Goal: Transaction & Acquisition: Purchase product/service

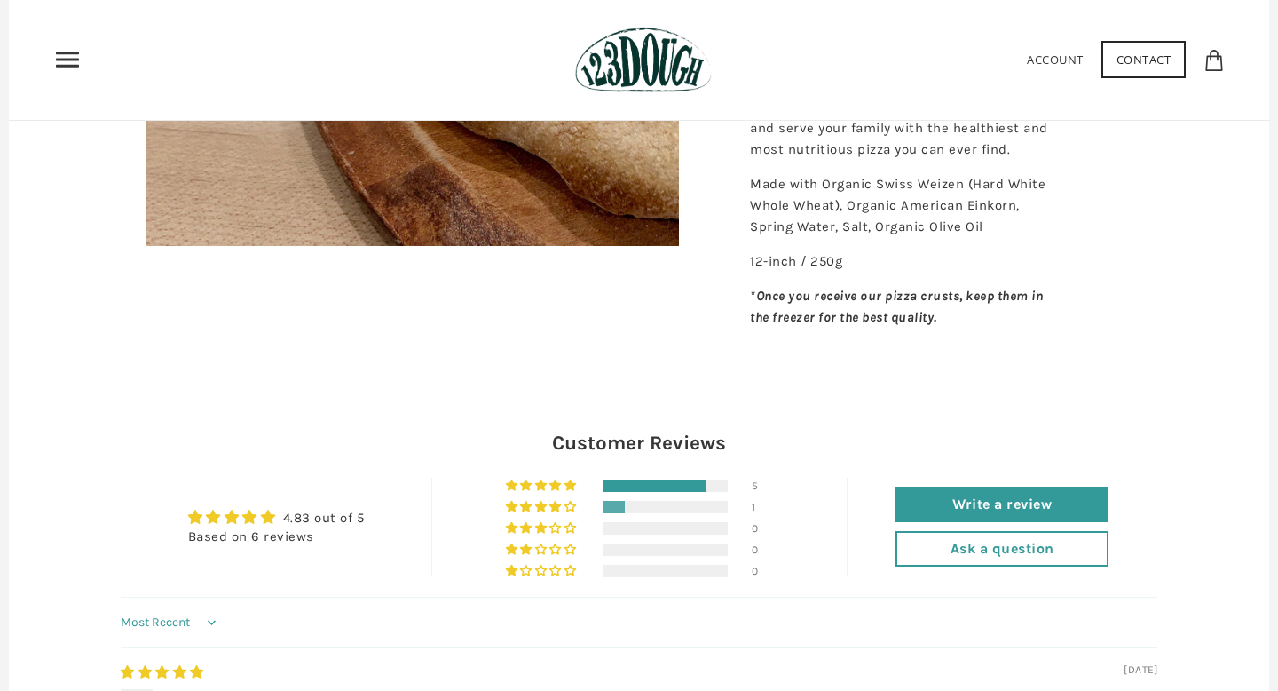
scroll to position [506, 0]
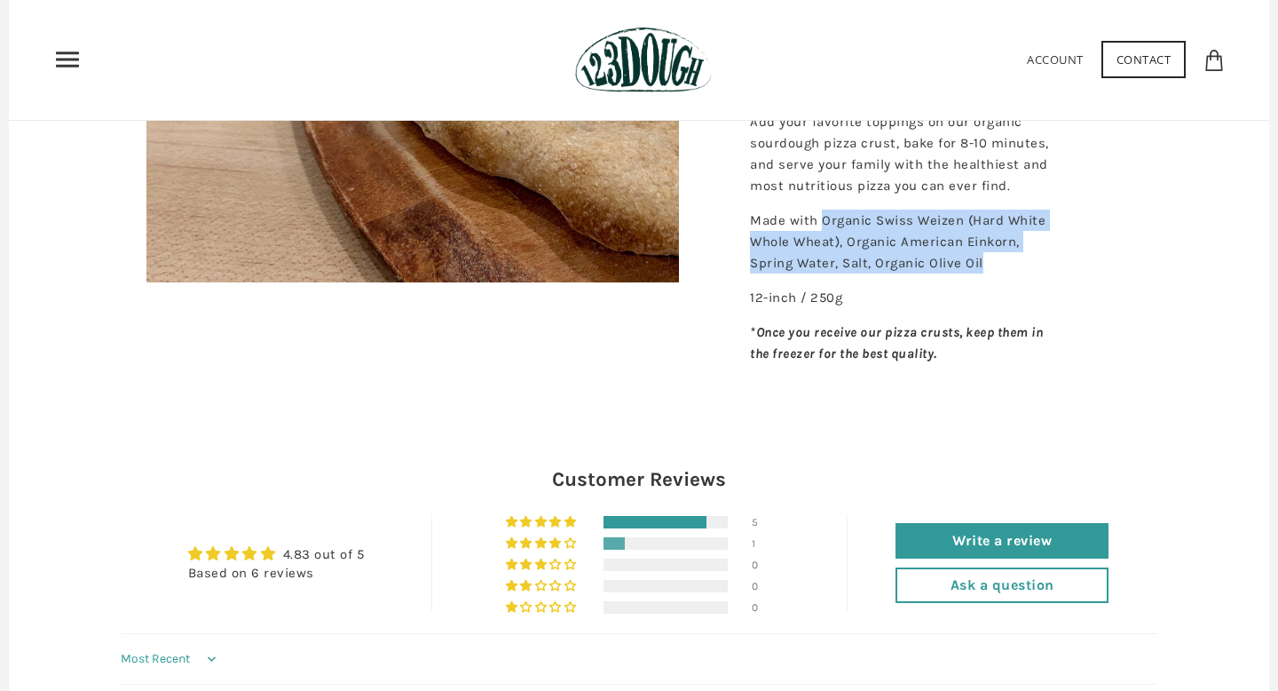
drag, startPoint x: 998, startPoint y: 309, endPoint x: 819, endPoint y: 265, distance: 183.9
click at [820, 265] on p "Made with Organic Swiss Weizen (Hard White Whole Wheat), Organic American Einko…" at bounding box center [901, 241] width 302 height 64
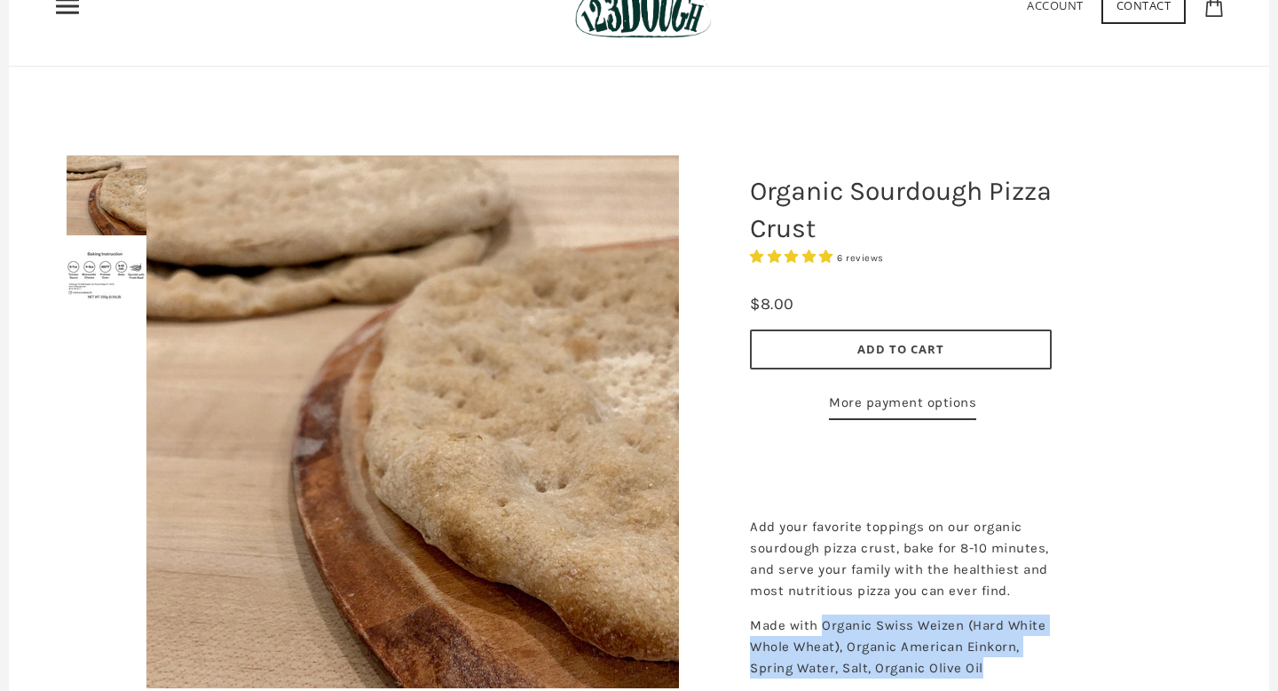
scroll to position [71, 0]
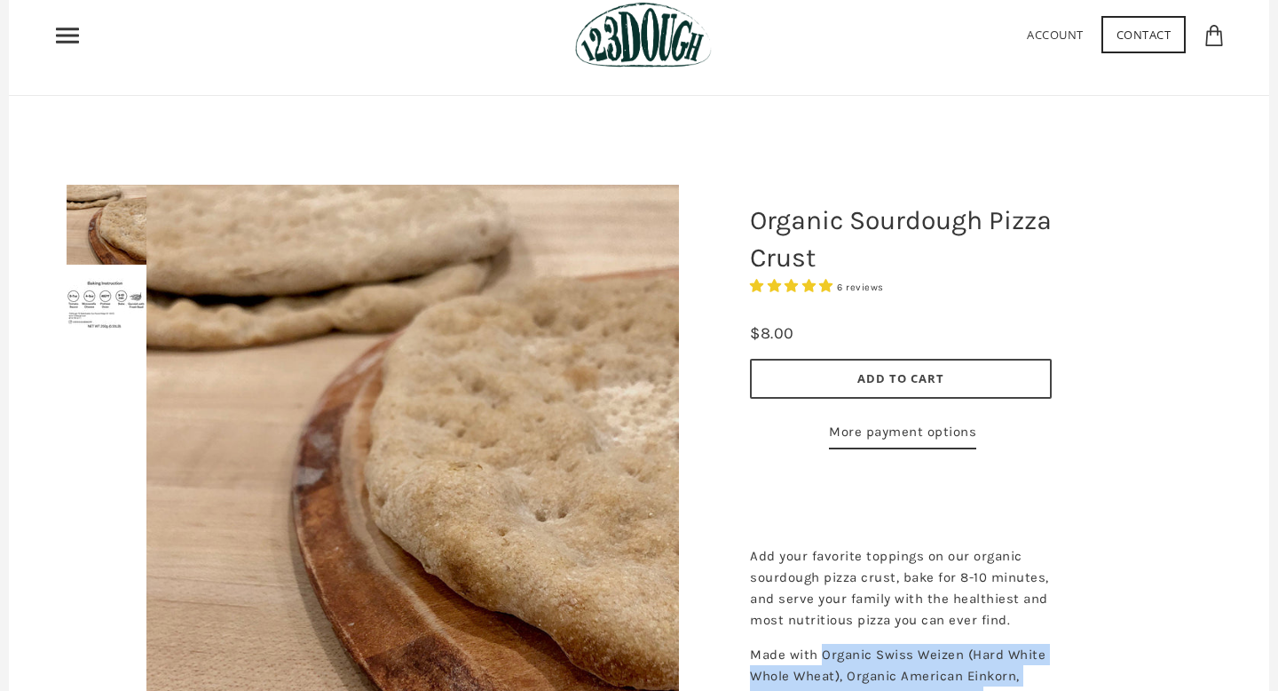
click at [886, 380] on span "Add to Cart" at bounding box center [900, 378] width 87 height 16
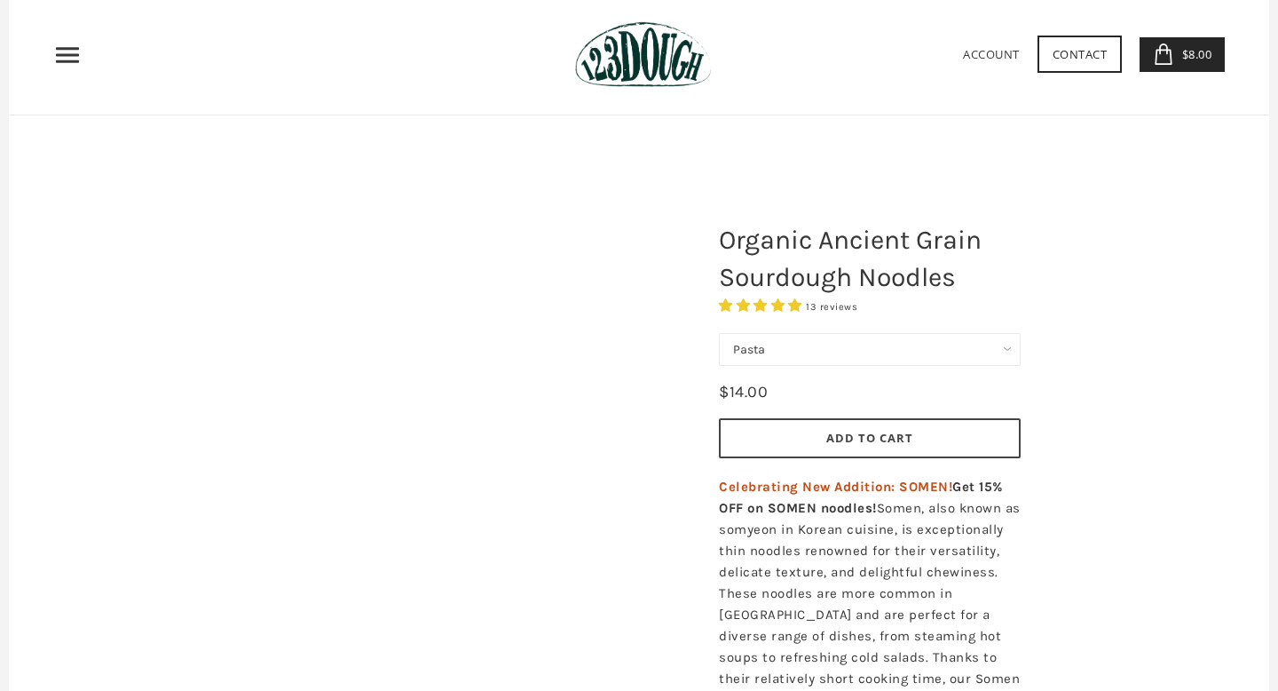
scroll to position [63, 0]
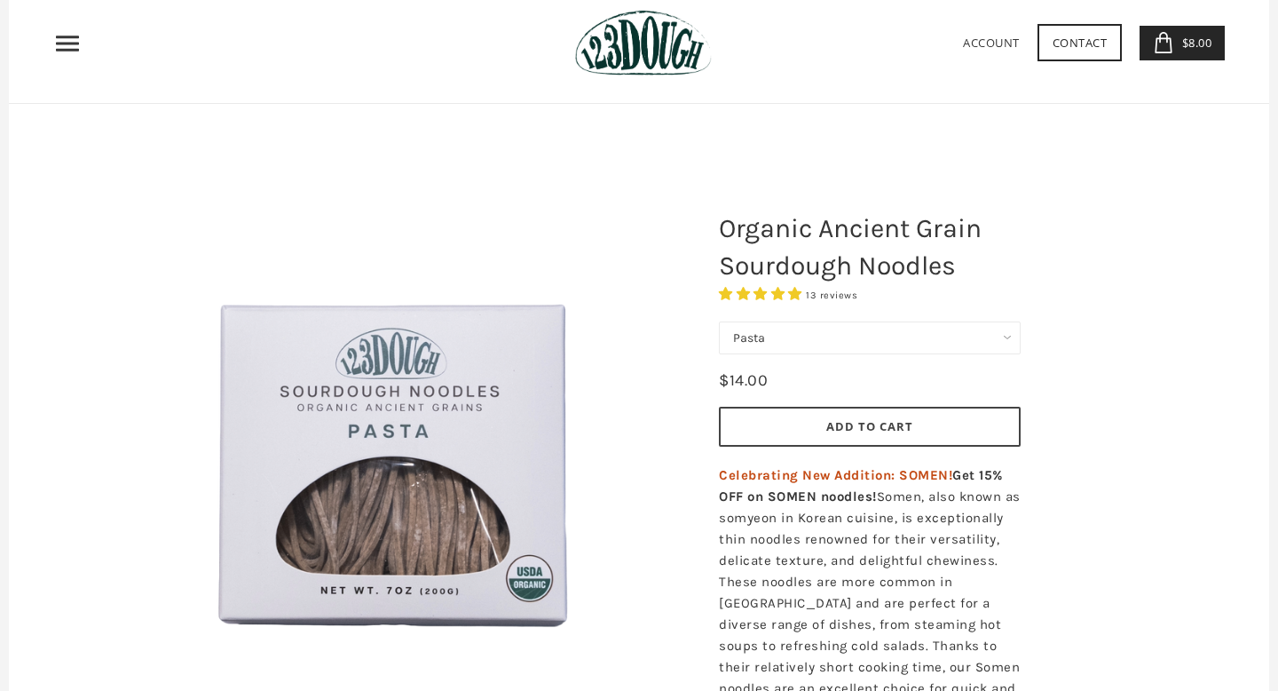
click at [915, 431] on button "Add to Cart" at bounding box center [870, 427] width 302 height 40
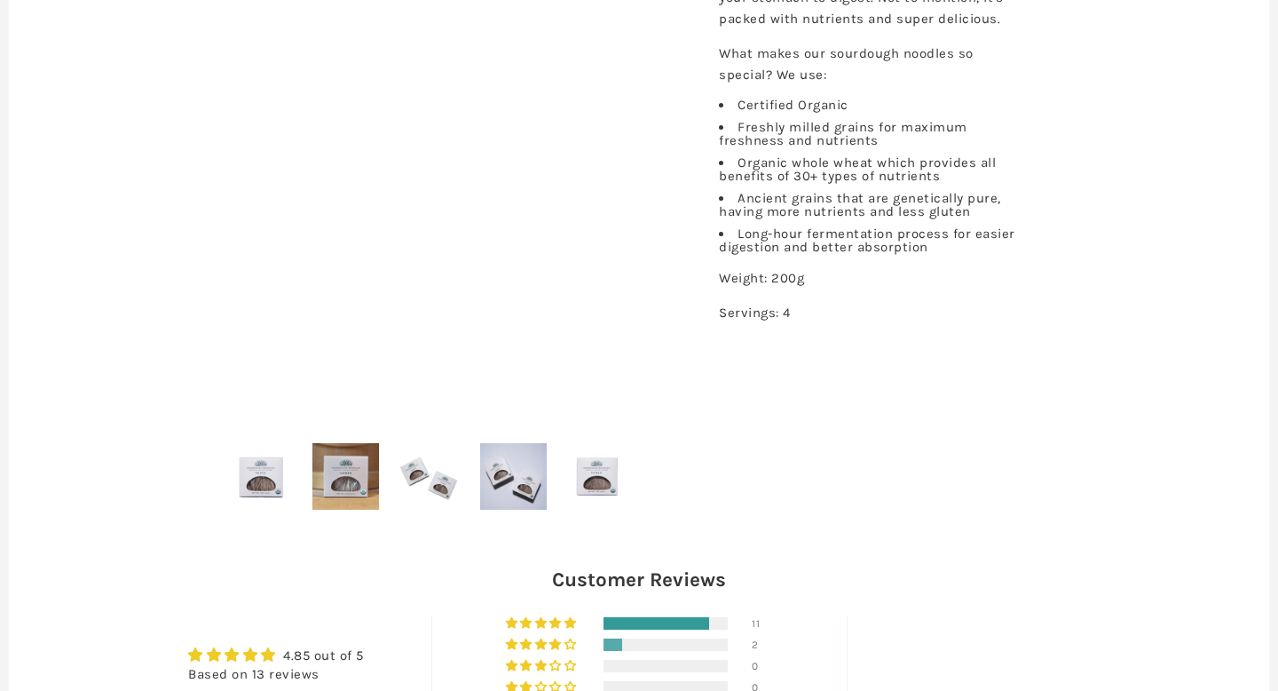
scroll to position [888, 0]
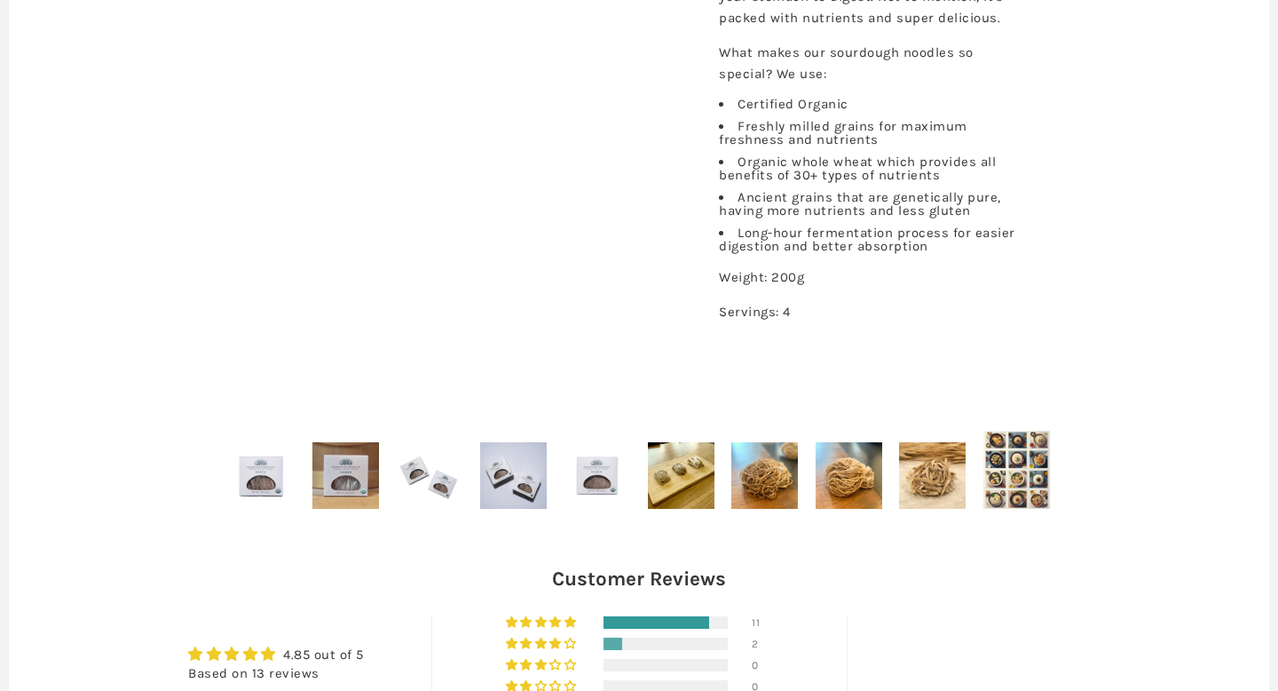
click at [1005, 461] on img at bounding box center [1017, 469] width 67 height 77
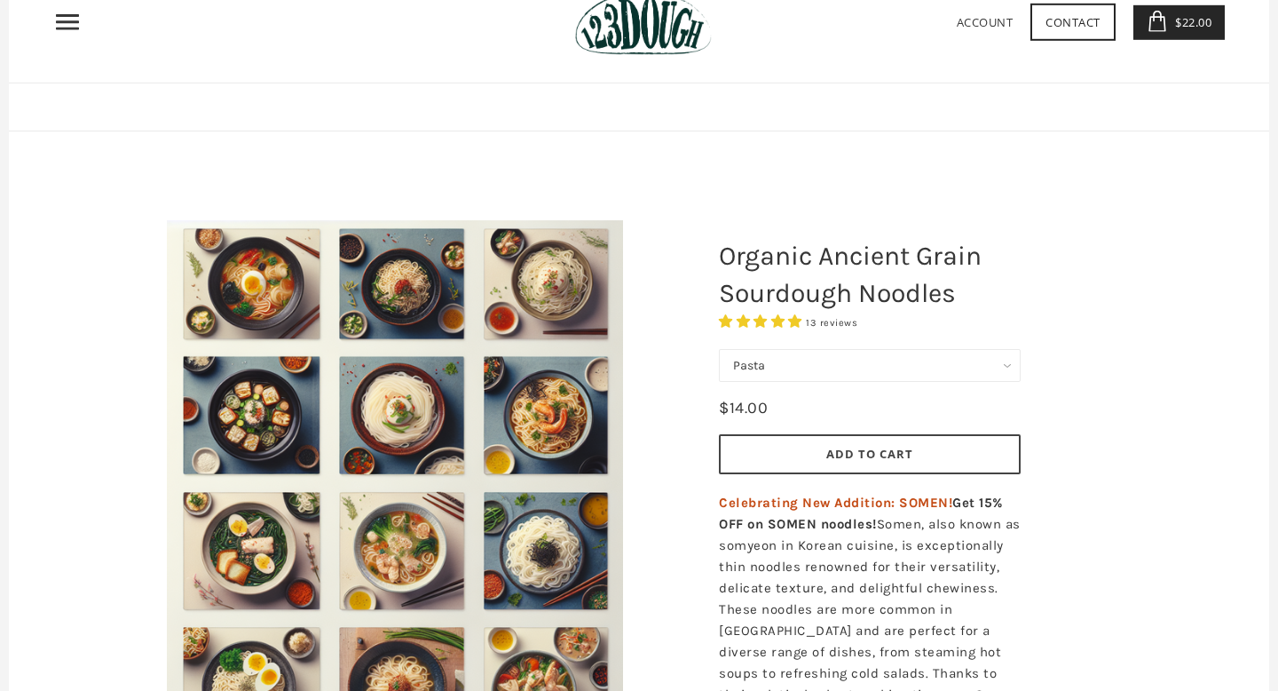
scroll to position [0, 0]
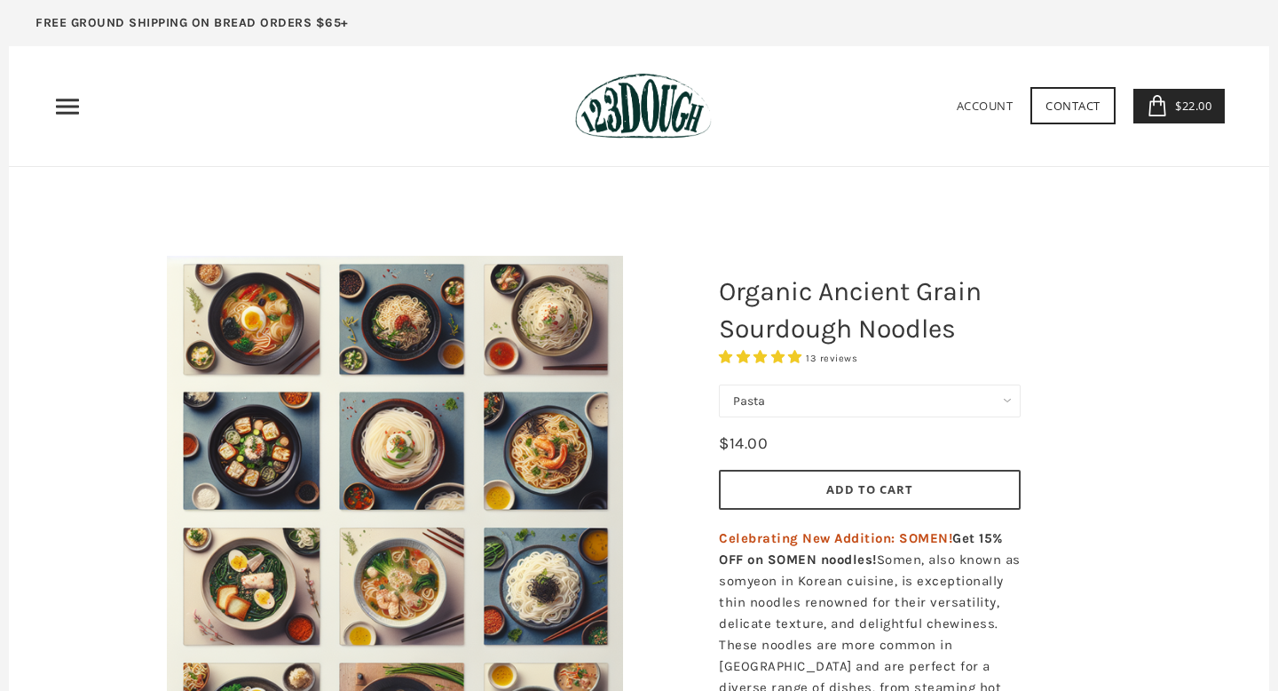
click at [290, 463] on img at bounding box center [395, 522] width 456 height 533
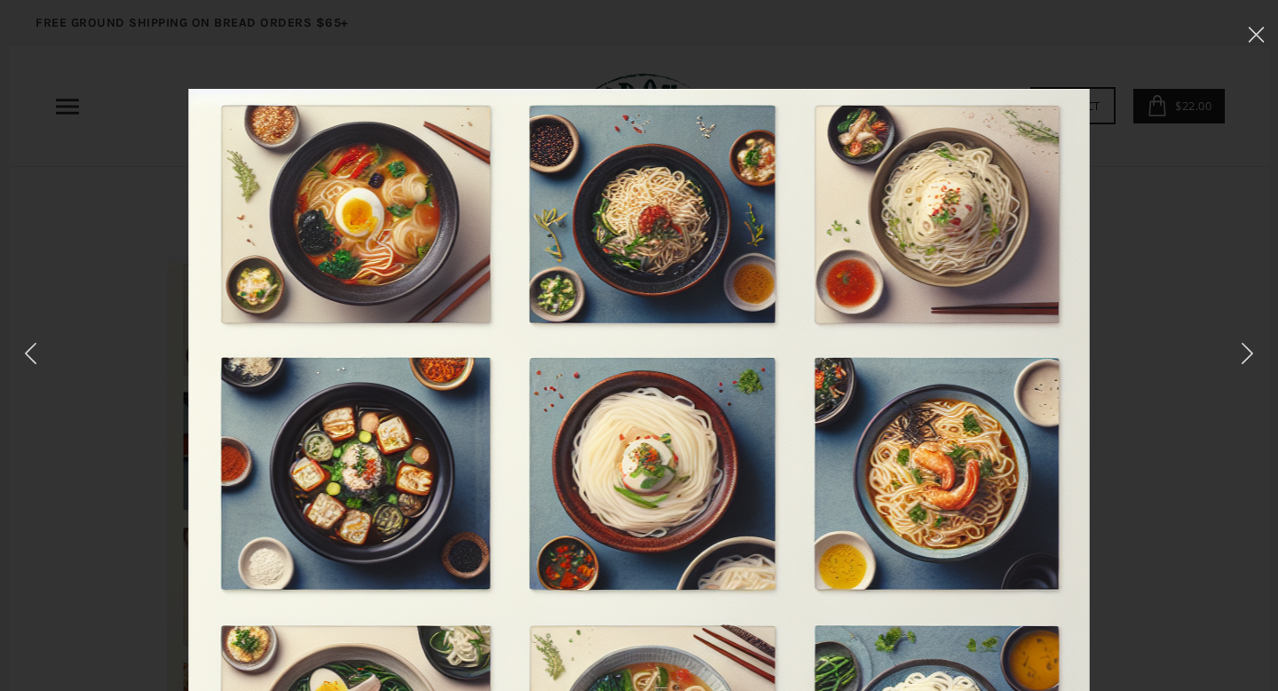
click at [134, 365] on div at bounding box center [639, 617] width 1101 height 1057
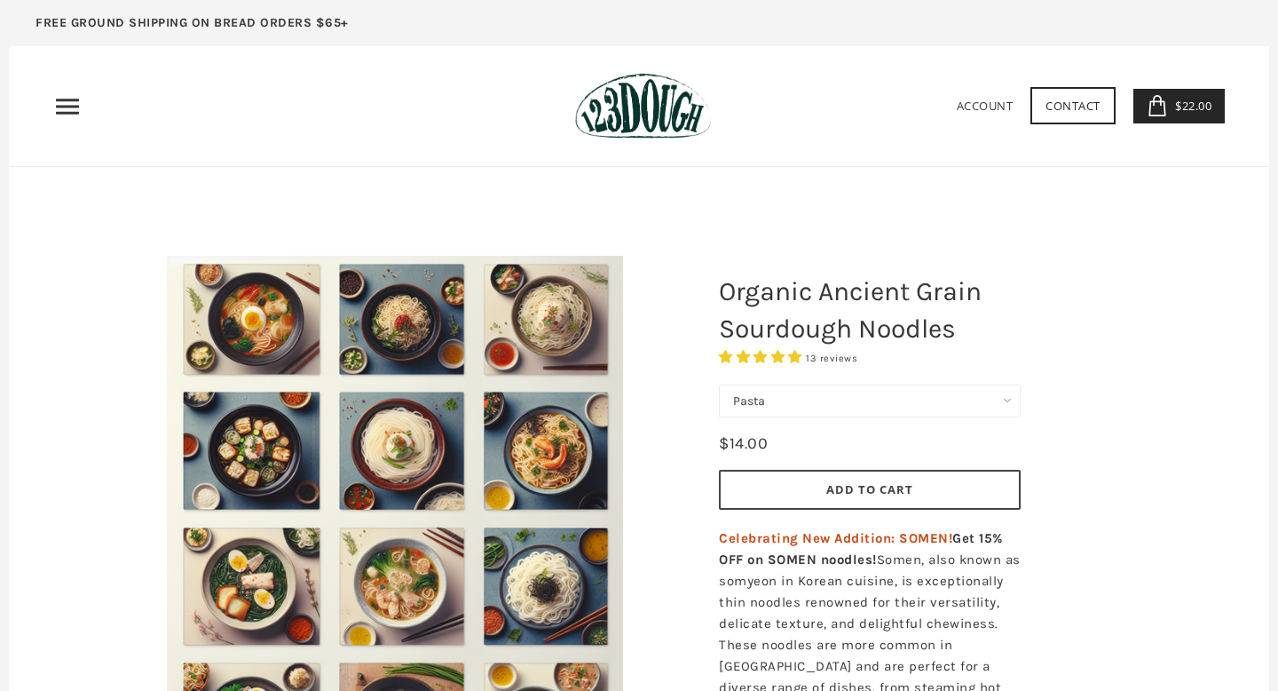
click at [68, 103] on icon "Primary" at bounding box center [67, 106] width 28 height 28
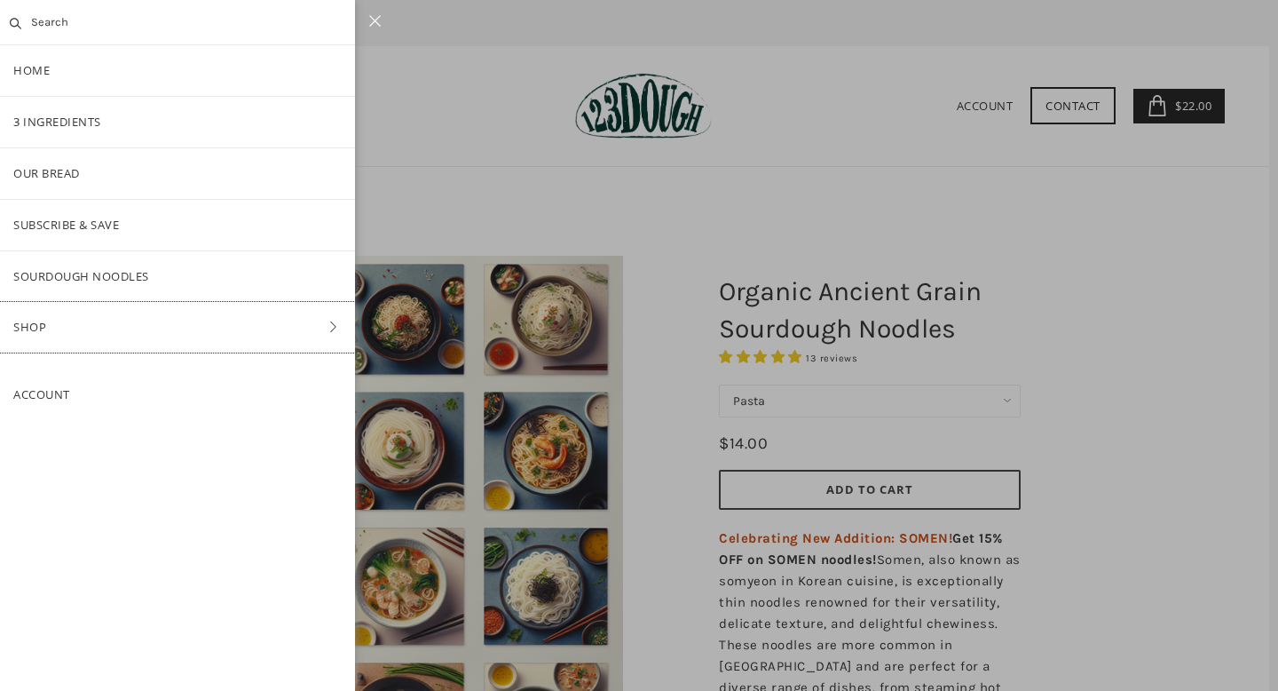
click at [32, 335] on link "Shop" at bounding box center [177, 327] width 355 height 51
click at [115, 227] on link "Bread" at bounding box center [177, 225] width 355 height 51
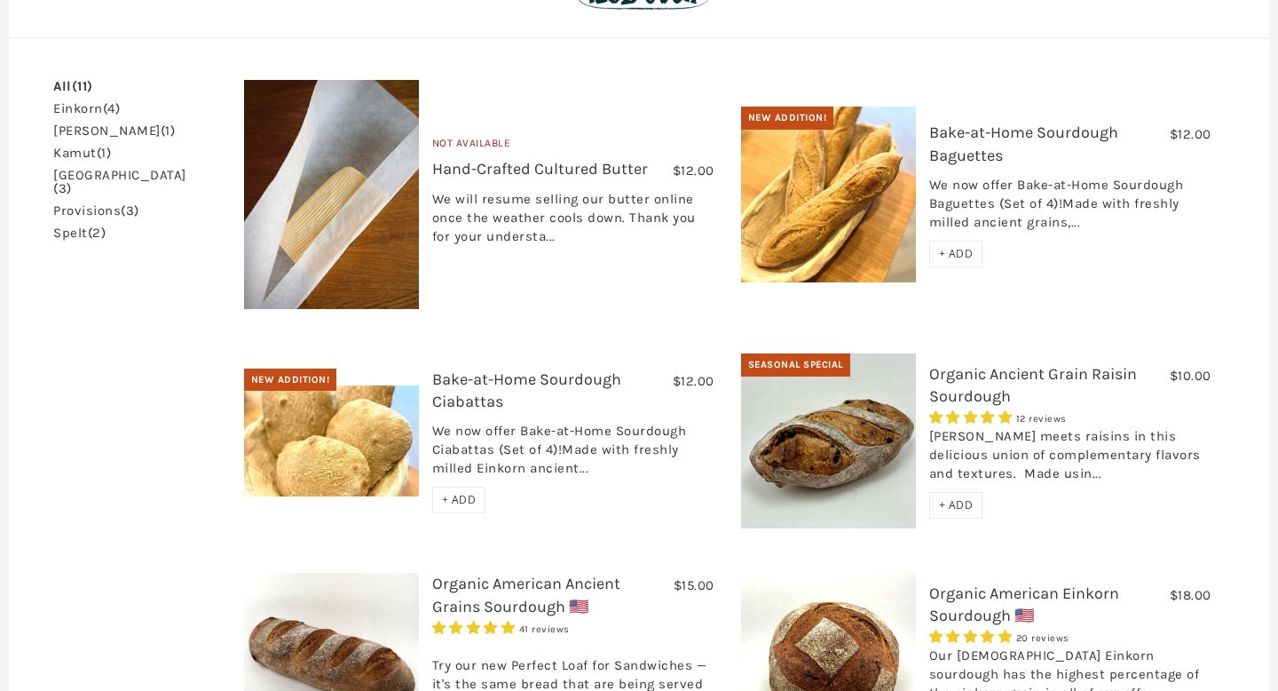
scroll to position [530, 0]
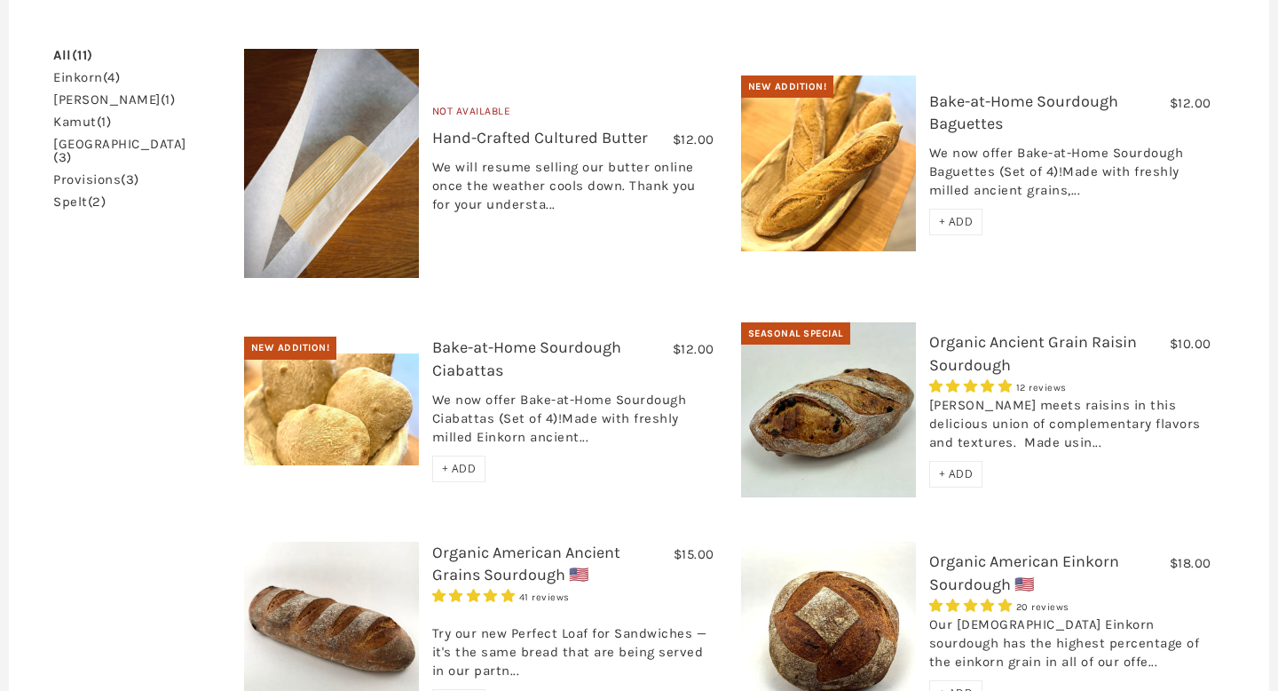
click at [942, 466] on span "+ ADD" at bounding box center [956, 473] width 35 height 15
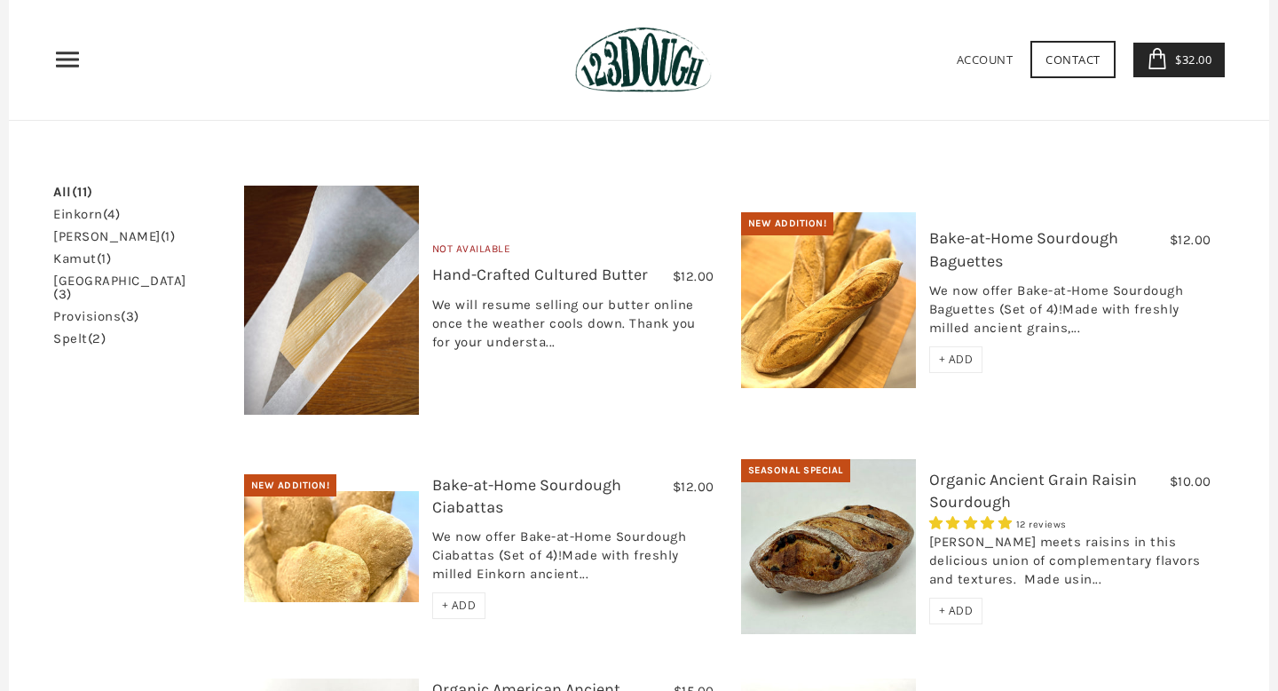
scroll to position [0, 0]
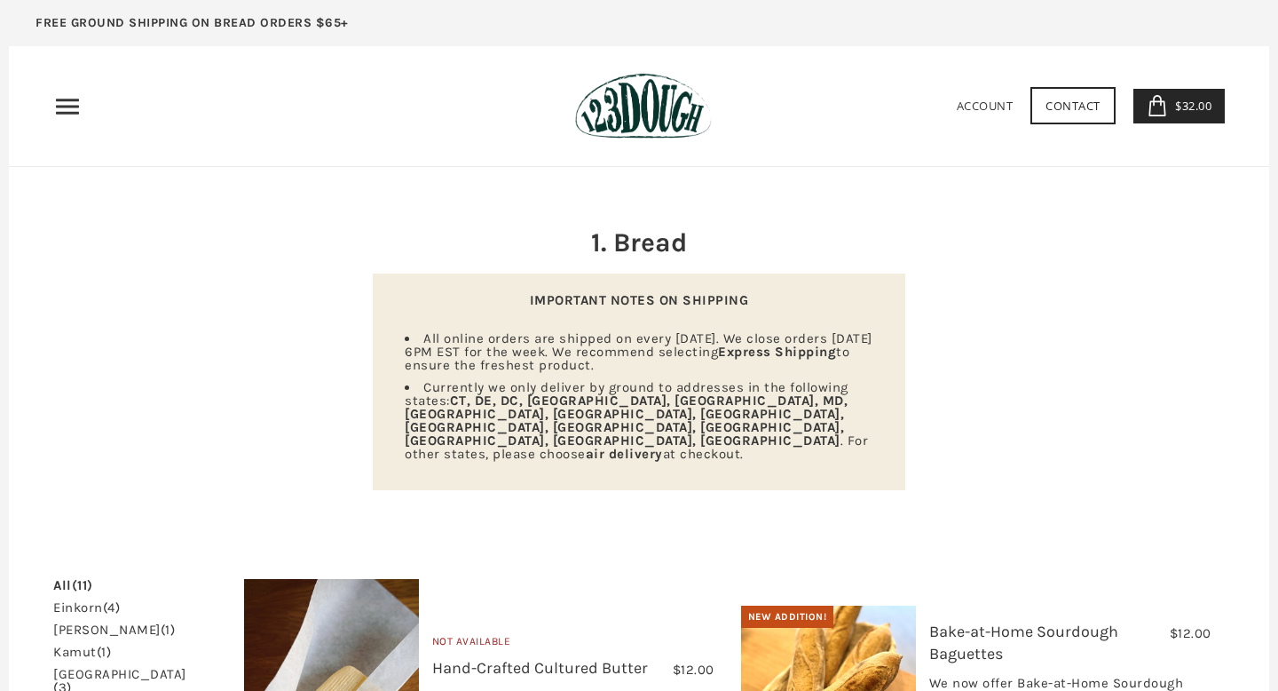
click at [70, 97] on icon "Primary" at bounding box center [67, 106] width 28 height 28
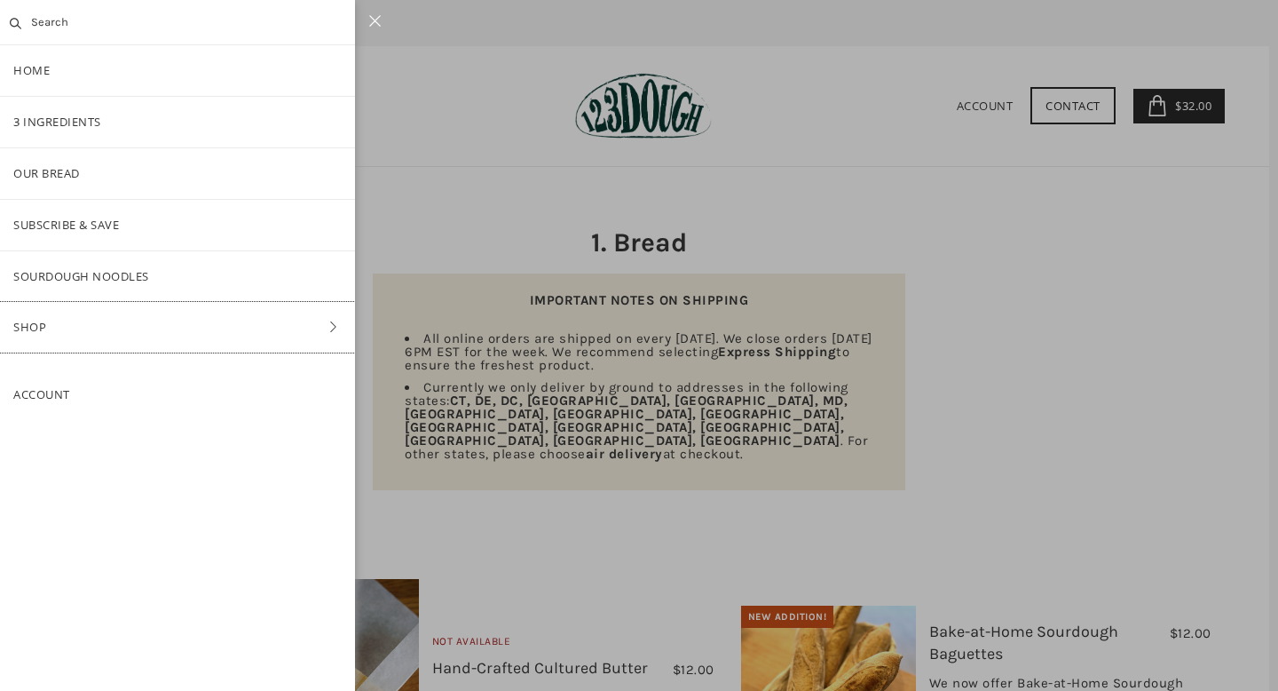
click at [64, 322] on link "Shop" at bounding box center [177, 327] width 355 height 51
click at [51, 169] on link "ALL" at bounding box center [177, 173] width 355 height 51
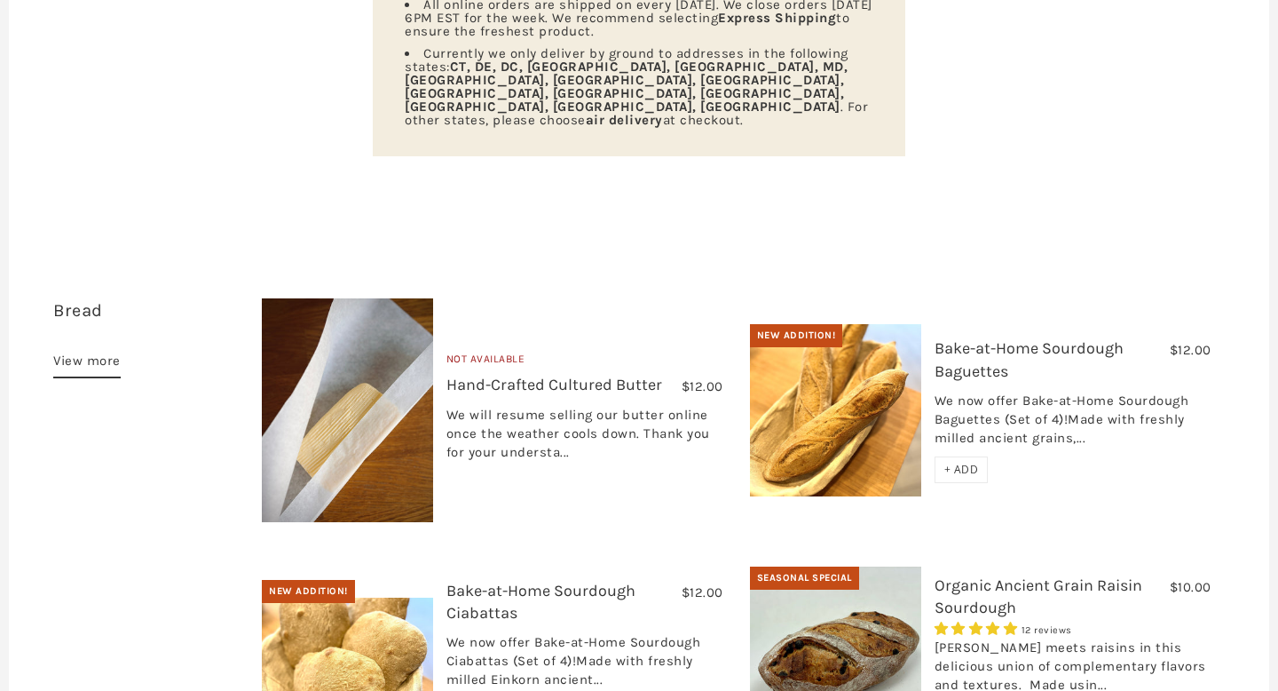
scroll to position [485, 0]
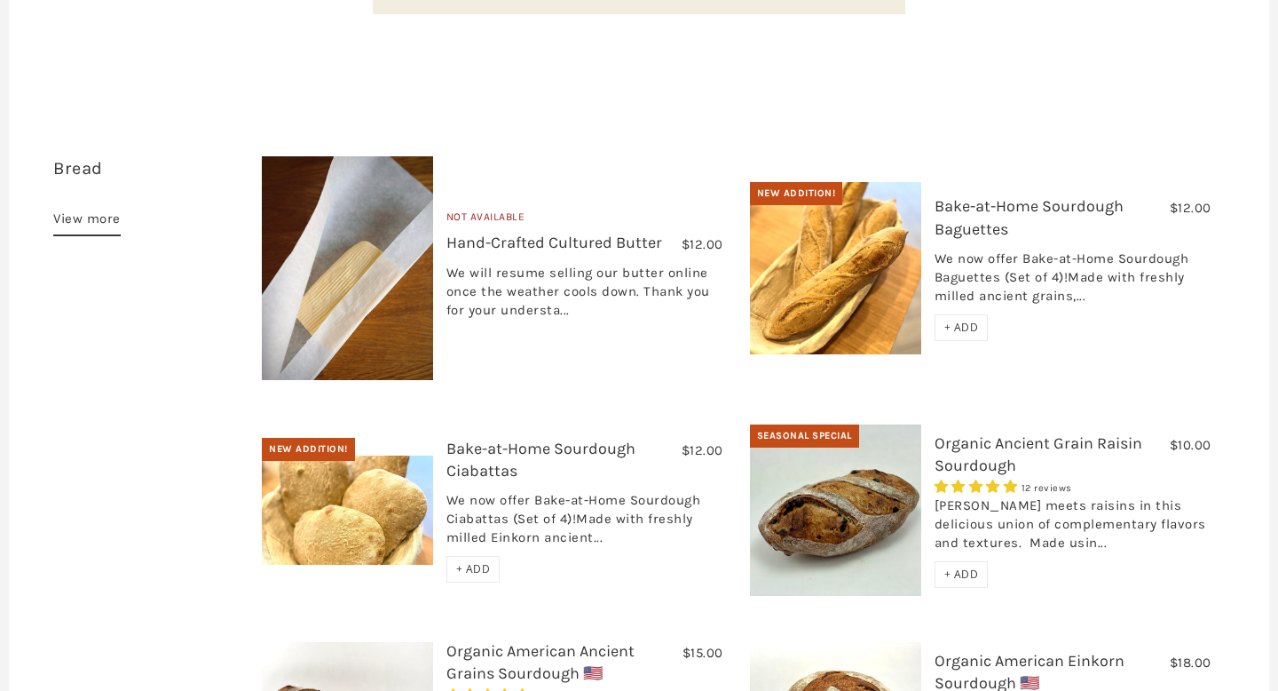
click at [968, 249] on div "We now offer Bake-at-Home Sourdough Baguettes (Set of 4)!Made with freshly mill…" at bounding box center [1073, 281] width 277 height 65
click at [973, 196] on link "Bake-at-Home Sourdough Baguettes" at bounding box center [1029, 217] width 189 height 42
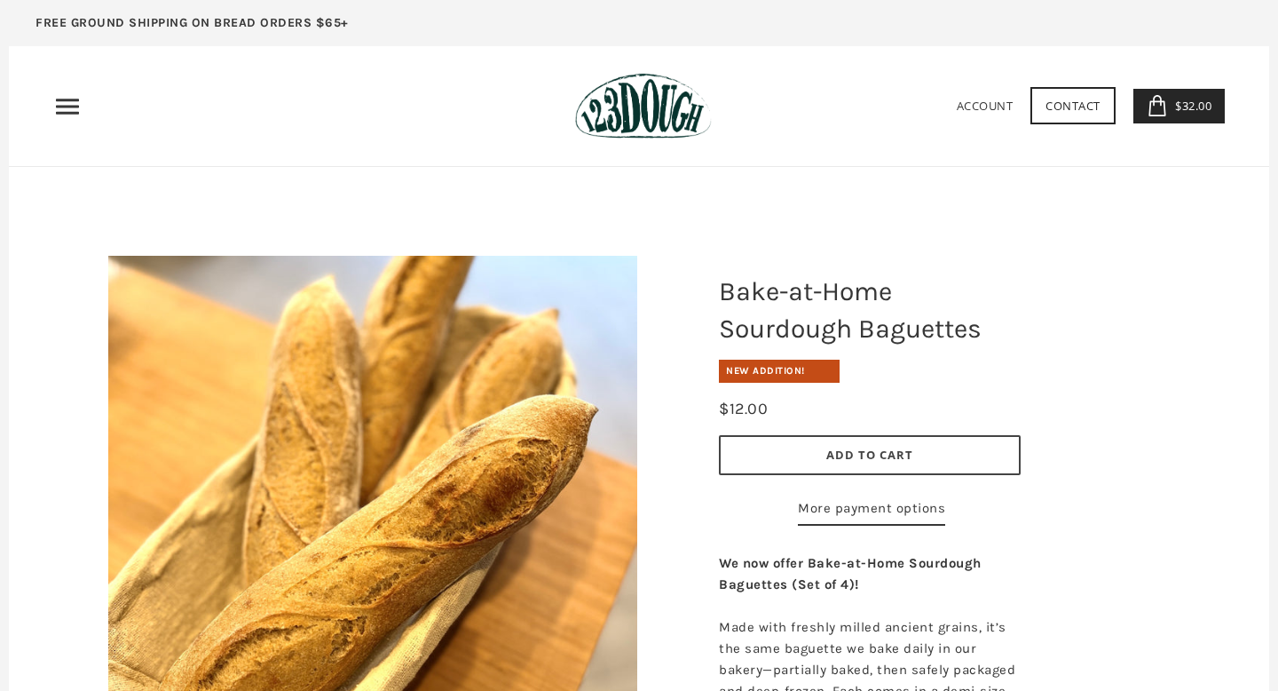
click at [849, 451] on span "Add to Cart" at bounding box center [869, 454] width 87 height 16
